Goal: Transaction & Acquisition: Book appointment/travel/reservation

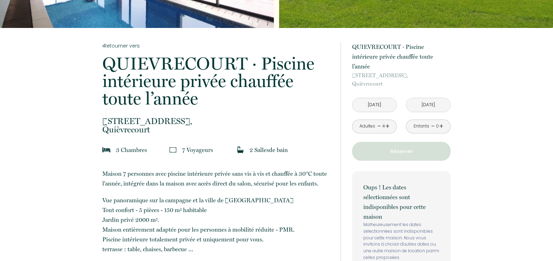
scroll to position [115, 0]
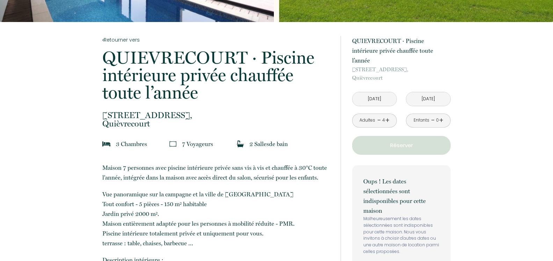
click at [377, 98] on input "[DATE]" at bounding box center [375, 99] width 44 height 14
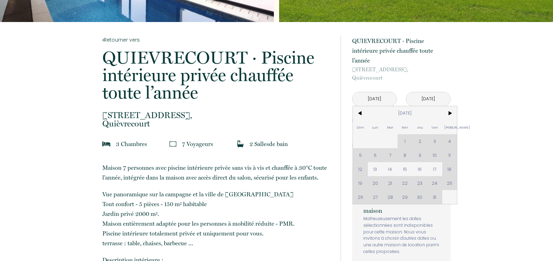
click at [418, 196] on div "Dim Lun Mar Mer Jeu Ven Sam 1 2 3 4 5 6 7 8 9 10 11 12 13 14 15 16 17 18 19 20 …" at bounding box center [405, 155] width 104 height 98
click at [421, 198] on div "Dim Lun Mar Mer Jeu Ven Sam 1 2 3 4 5 6 7 8 9 10 11 12 13 14 15 16 17 18 19 20 …" at bounding box center [405, 155] width 104 height 98
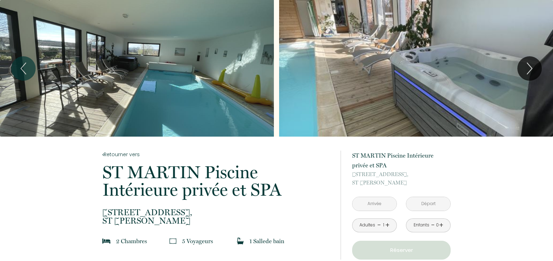
click at [382, 203] on input "text" at bounding box center [375, 204] width 44 height 14
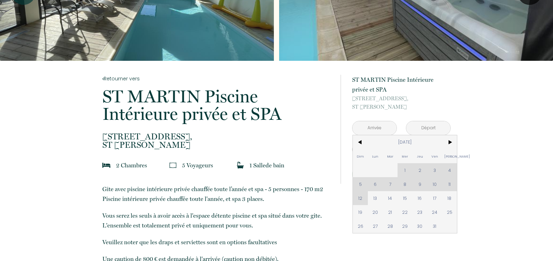
scroll to position [82, 0]
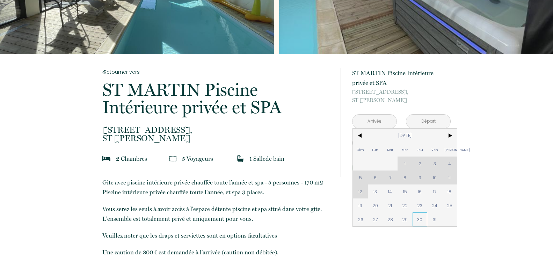
click at [422, 220] on span "30" at bounding box center [420, 219] width 15 height 14
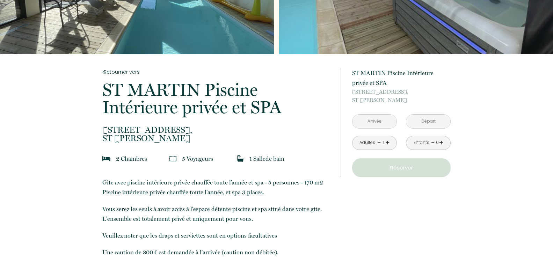
type input "Jeu 30 Oct 2025"
type input "Ven 31 Oct 2025"
click at [388, 142] on link "+" at bounding box center [387, 142] width 4 height 11
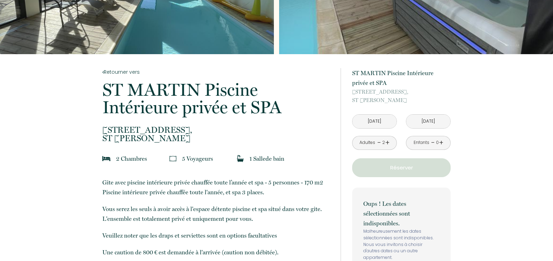
click at [439, 145] on link "+" at bounding box center [441, 142] width 4 height 11
click at [386, 121] on input "Jeu 30 Oct 2025" at bounding box center [375, 122] width 44 height 14
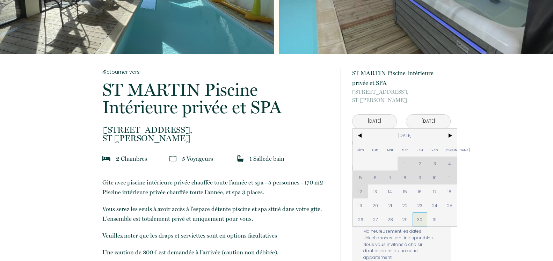
click at [423, 219] on span "30" at bounding box center [420, 219] width 15 height 14
click at [434, 219] on p "Oups ! Les dates sélectionnées sont indisponibles." at bounding box center [401, 213] width 76 height 29
